Goal: Transaction & Acquisition: Obtain resource

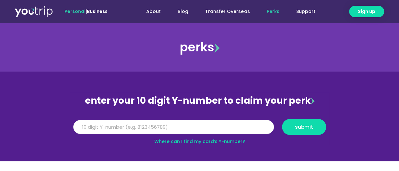
click at [251, 129] on input "Y Number" at bounding box center [173, 127] width 201 height 14
click at [217, 141] on link "Where can I find my card’s Y-number?" at bounding box center [199, 141] width 91 height 6
click at [175, 126] on input "Y Number" at bounding box center [173, 127] width 201 height 14
click at [163, 114] on div "enter your 10 digit Y-number to claim your perk Y Number 51624000 submit Where …" at bounding box center [200, 118] width 260 height 53
click at [152, 130] on input "51624000" at bounding box center [173, 127] width 201 height 14
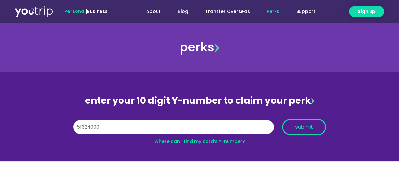
click at [310, 125] on span "submit" at bounding box center [304, 126] width 18 height 5
type input "5"
type input "8160208534"
click at [308, 125] on span "submit" at bounding box center [304, 126] width 18 height 5
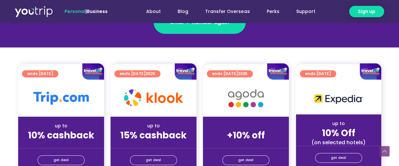
scroll to position [162, 0]
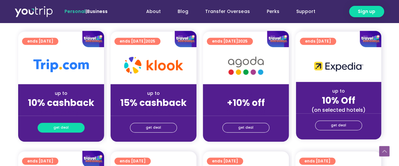
click at [74, 130] on link "get deal" at bounding box center [61, 128] width 47 height 10
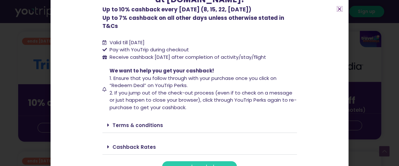
scroll to position [73, 0]
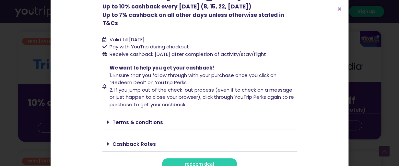
click at [209, 161] on span "redeem deal" at bounding box center [200, 163] width 30 height 5
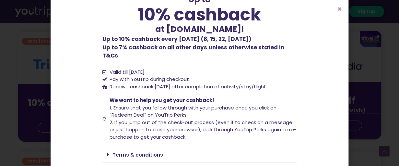
scroll to position [0, 0]
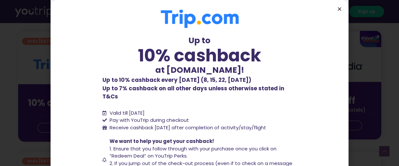
click at [340, 7] on icon "Close" at bounding box center [339, 8] width 5 height 5
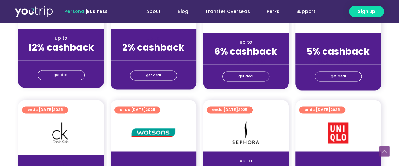
scroll to position [292, 0]
